Goal: Task Accomplishment & Management: Use online tool/utility

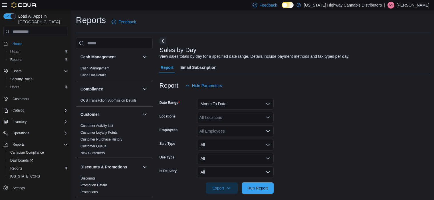
scroll to position [172, 0]
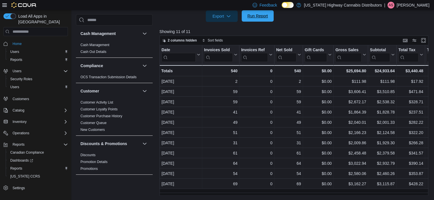
click at [257, 15] on span "Run Report" at bounding box center [257, 16] width 21 height 6
click at [266, 13] on span "Run Report" at bounding box center [257, 16] width 21 height 6
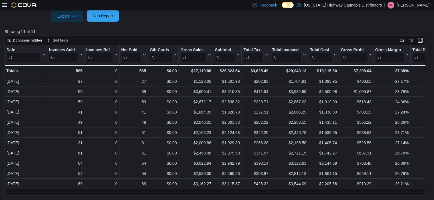
click at [99, 12] on span "Run Report" at bounding box center [102, 15] width 25 height 11
click at [5, 5] on icon at bounding box center [4, 5] width 5 height 5
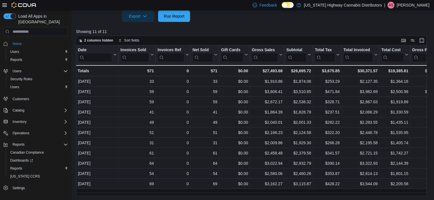
click at [210, 29] on p "Showing 11 of 11" at bounding box center [253, 32] width 354 height 6
click at [177, 10] on span "Run Report" at bounding box center [173, 15] width 25 height 11
click at [171, 11] on span "Run Report" at bounding box center [173, 15] width 25 height 11
click at [330, 33] on p "Showing 11 of 11" at bounding box center [253, 32] width 354 height 6
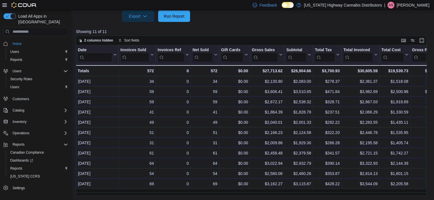
click at [263, 31] on p "Showing 11 of 11" at bounding box center [253, 32] width 354 height 6
click at [105, 43] on span "2 columns hidden" at bounding box center [95, 40] width 35 height 7
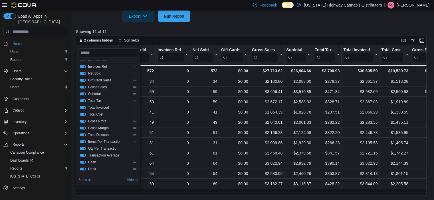
scroll to position [0, 0]
click at [228, 24] on div at bounding box center [253, 25] width 354 height 7
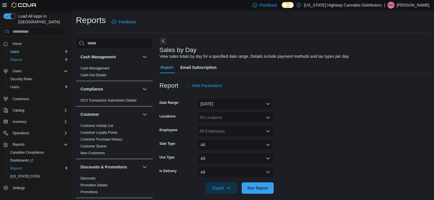
scroll to position [5, 0]
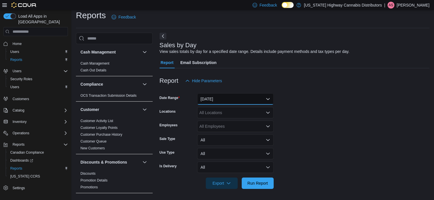
click at [223, 102] on button "[DATE]" at bounding box center [235, 98] width 76 height 11
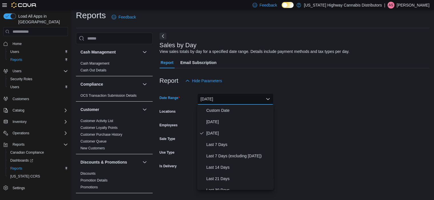
scroll to position [86, 0]
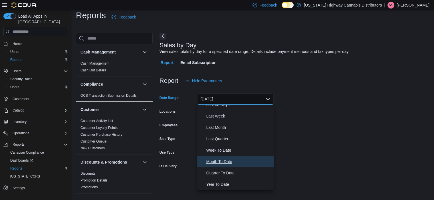
click at [247, 165] on span "Month To Date" at bounding box center [238, 161] width 65 height 7
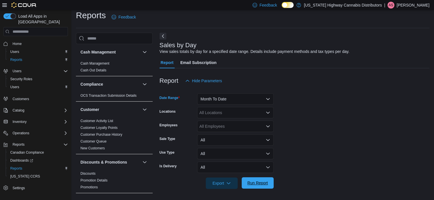
click at [261, 184] on span "Run Report" at bounding box center [257, 183] width 21 height 6
click at [302, 142] on form "Date Range Month To Date Locations All Locations Employees All Employees Sale T…" at bounding box center [294, 138] width 270 height 103
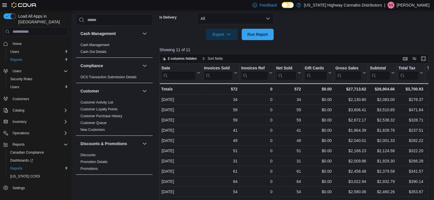
scroll to position [172, 0]
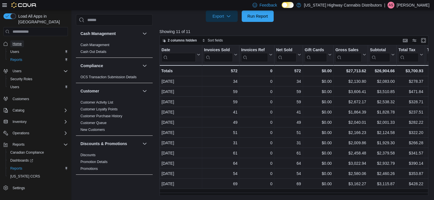
click at [21, 42] on span "Home" at bounding box center [17, 44] width 9 height 5
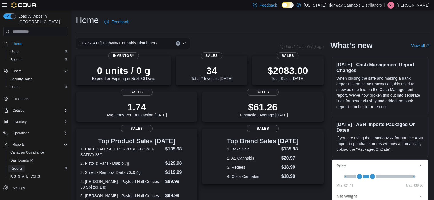
click at [15, 166] on span "Reports" at bounding box center [16, 168] width 12 height 5
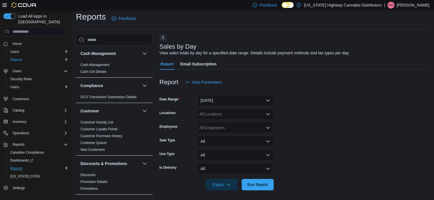
scroll to position [5, 0]
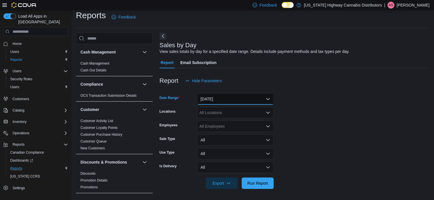
click at [246, 93] on button "[DATE]" at bounding box center [235, 98] width 76 height 11
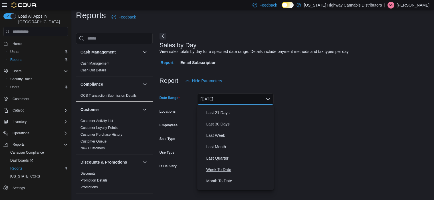
scroll to position [71, 0]
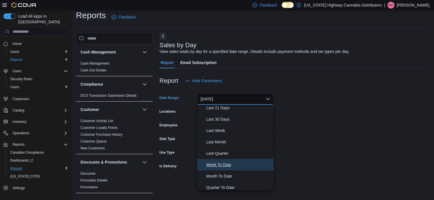
click at [241, 170] on button "Week To Date" at bounding box center [235, 164] width 76 height 11
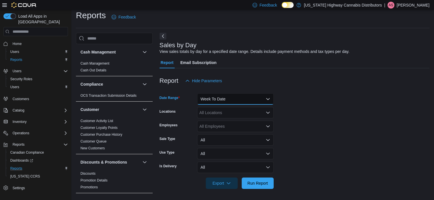
click at [268, 101] on button "Week To Date" at bounding box center [235, 98] width 76 height 11
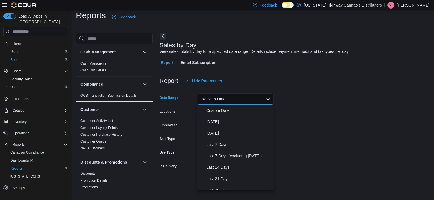
scroll to position [86, 0]
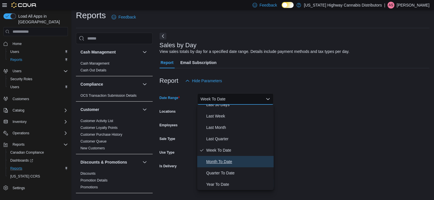
click at [225, 161] on span "Month To Date" at bounding box center [238, 161] width 65 height 7
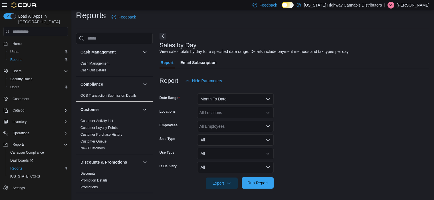
click at [259, 184] on span "Run Report" at bounding box center [257, 183] width 21 height 6
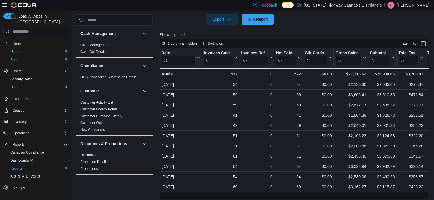
scroll to position [172, 0]
